Goal: Task Accomplishment & Management: Use online tool/utility

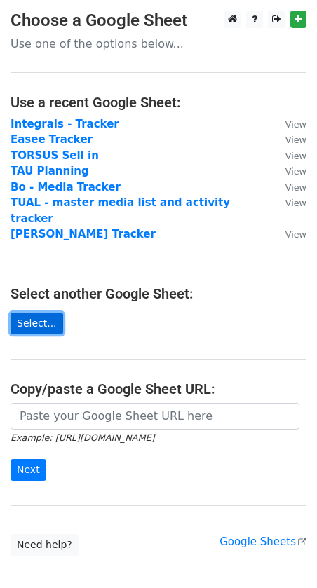
click at [37, 313] on link "Select..." at bounding box center [37, 324] width 53 height 22
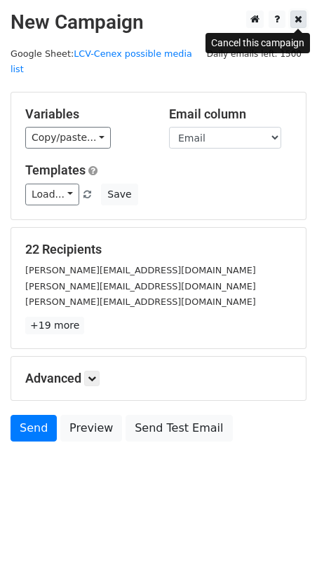
click at [302, 20] on icon at bounding box center [299, 19] width 8 height 10
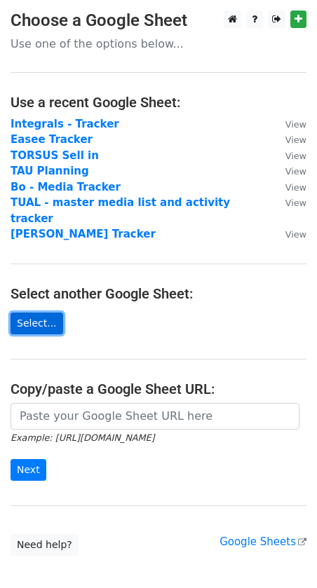
click at [34, 313] on link "Select..." at bounding box center [37, 324] width 53 height 22
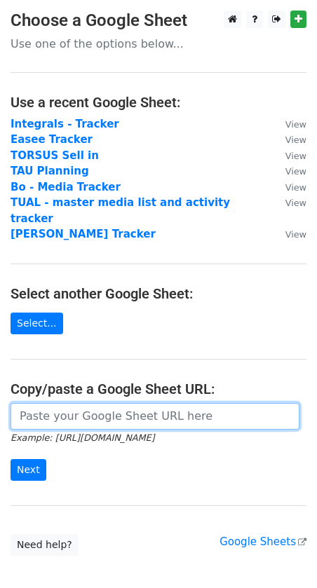
click at [44, 407] on input "url" at bounding box center [155, 416] width 289 height 27
paste input "https://docs.google.com/spreadsheets/d/1RF3-Cx3vuAQOUAQM2a4jS4tWoL38sp02/edit?u…"
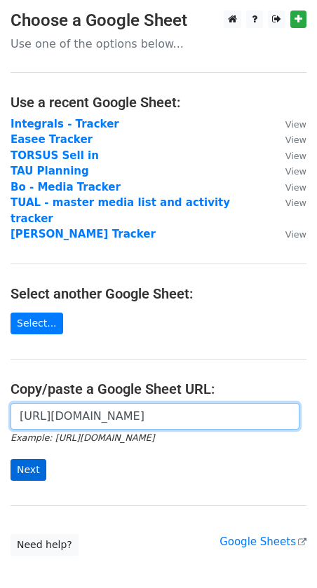
type input "https://docs.google.com/spreadsheets/d/1RF3-Cx3vuAQOUAQM2a4jS4tWoL38sp02/edit?u…"
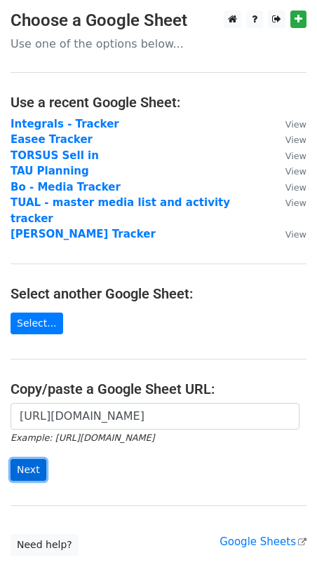
click at [35, 459] on input "Next" at bounding box center [29, 470] width 36 height 22
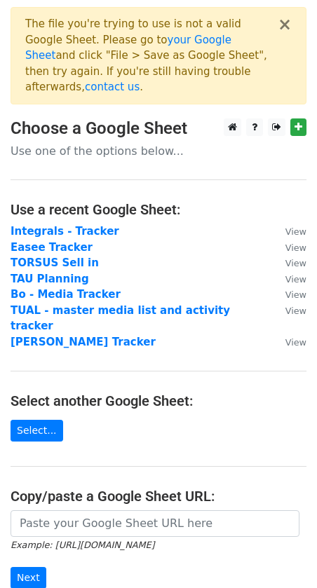
click at [32, 562] on div "Example: https://docs.google.com/spreadsheets/d/abc/edit Next" at bounding box center [158, 557] width 317 height 93
click at [32, 567] on input "Next" at bounding box center [29, 578] width 36 height 22
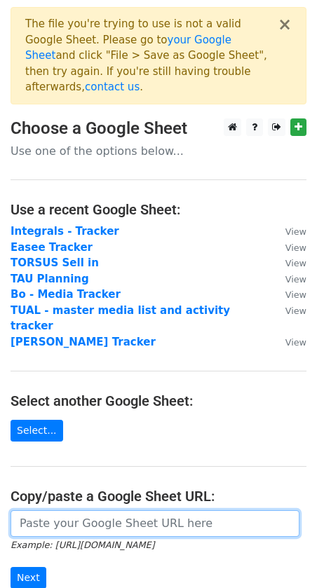
click at [98, 511] on input "url" at bounding box center [155, 524] width 289 height 27
paste input "https://docs.google.com/spreadsheets/d/1RF3-Cx3vuAQOUAQM2a4jS4tWoL38sp02/edit?g…"
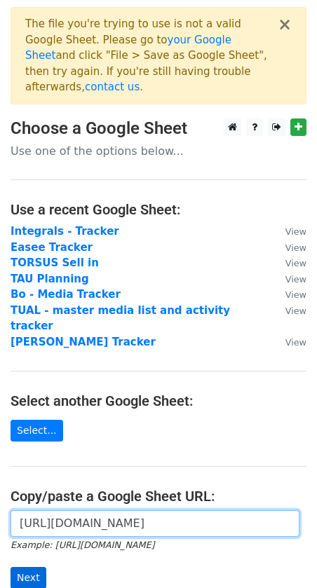
type input "https://docs.google.com/spreadsheets/d/1RF3-Cx3vuAQOUAQM2a4jS4tWoL38sp02/edit?g…"
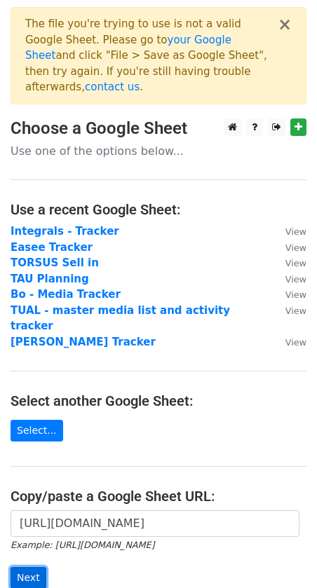
scroll to position [0, 0]
click at [31, 567] on input "Next" at bounding box center [29, 578] width 36 height 22
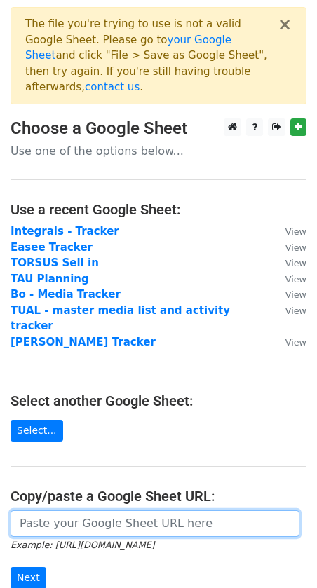
click at [39, 511] on input "url" at bounding box center [155, 524] width 289 height 27
paste input "[URL][DOMAIN_NAME]"
type input "[URL][DOMAIN_NAME]"
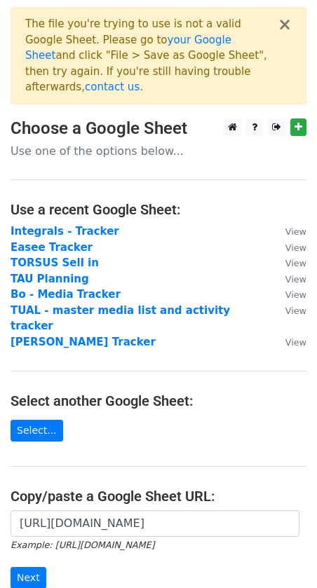
click at [18, 560] on div "[URL][DOMAIN_NAME] Example: [URL][DOMAIN_NAME] Next" at bounding box center [158, 557] width 317 height 93
click at [30, 567] on input "Next" at bounding box center [29, 578] width 36 height 22
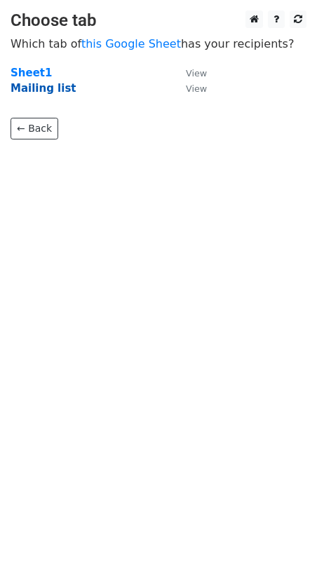
click at [52, 91] on strong "Mailing list" at bounding box center [44, 88] width 66 height 13
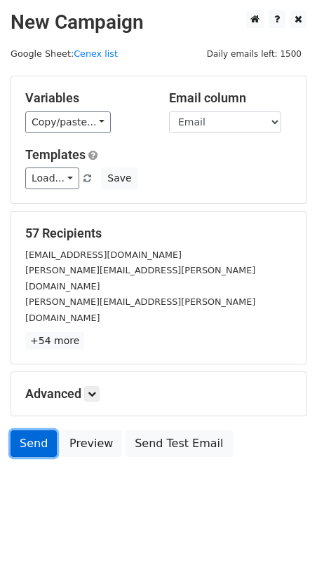
click at [29, 431] on link "Send" at bounding box center [34, 444] width 46 height 27
